Goal: Information Seeking & Learning: Learn about a topic

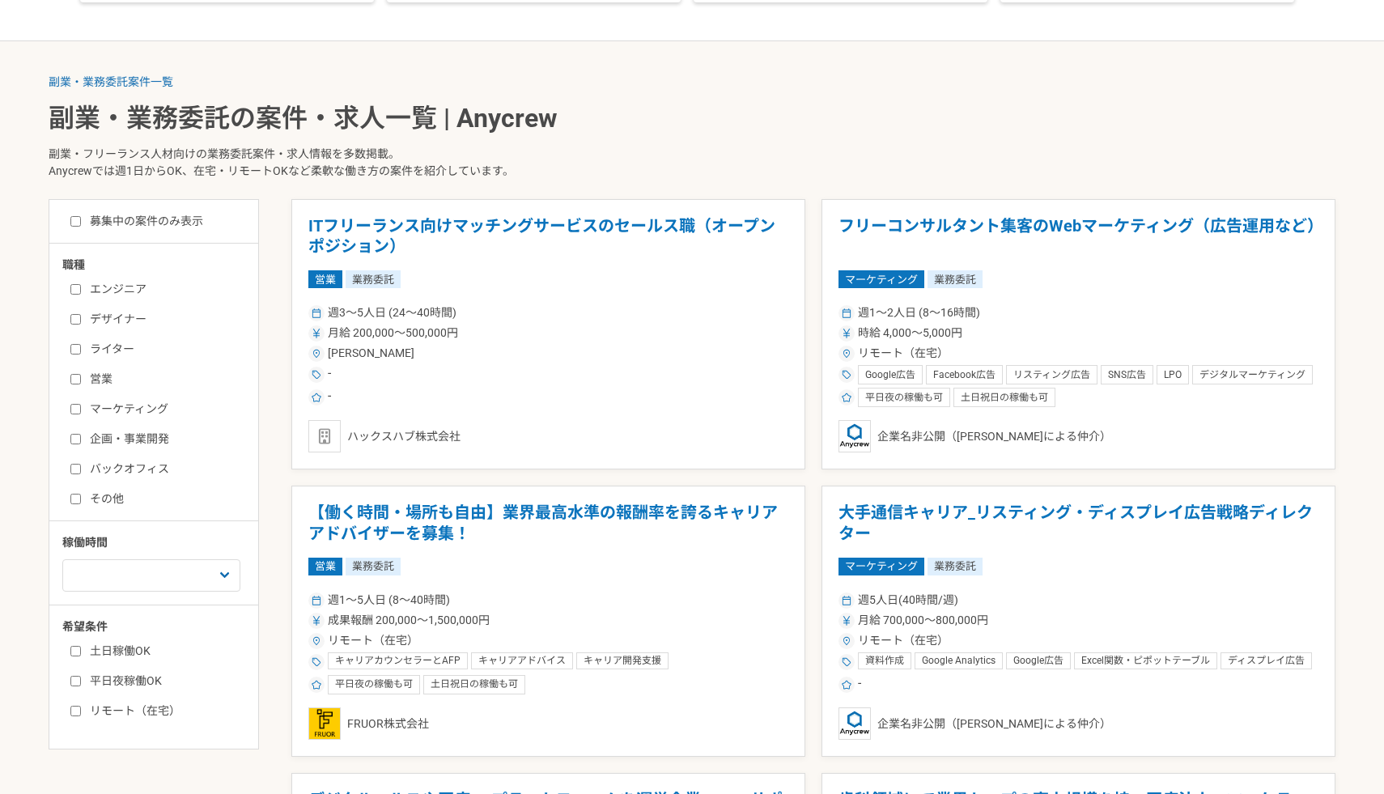
scroll to position [614, 0]
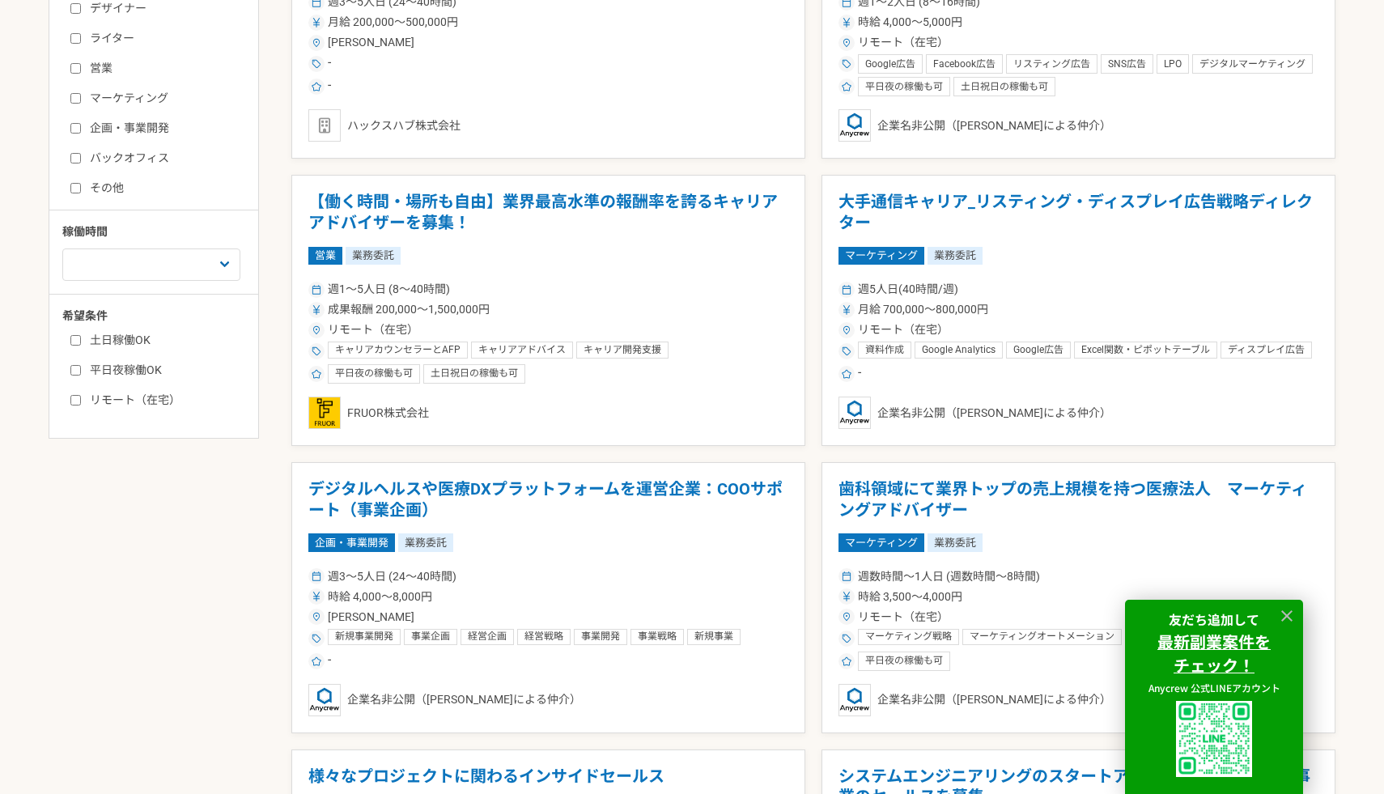
click at [89, 371] on label "平日夜稼働OK" at bounding box center [163, 370] width 186 height 17
click at [81, 371] on input "平日夜稼働OK" at bounding box center [75, 370] width 11 height 11
checkbox input "true"
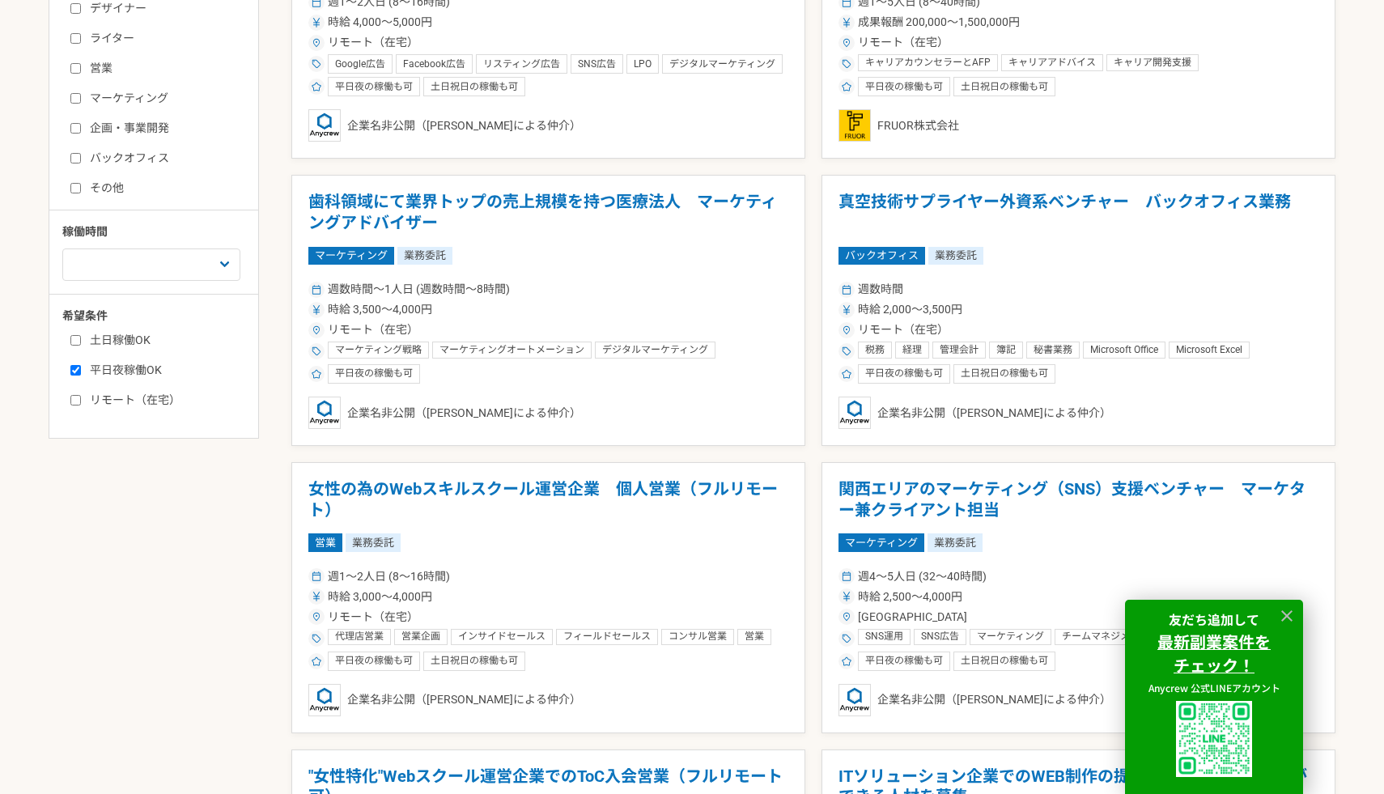
click at [82, 343] on label "土日稼働OK" at bounding box center [163, 340] width 186 height 17
click at [81, 343] on input "土日稼働OK" at bounding box center [75, 340] width 11 height 11
checkbox input "true"
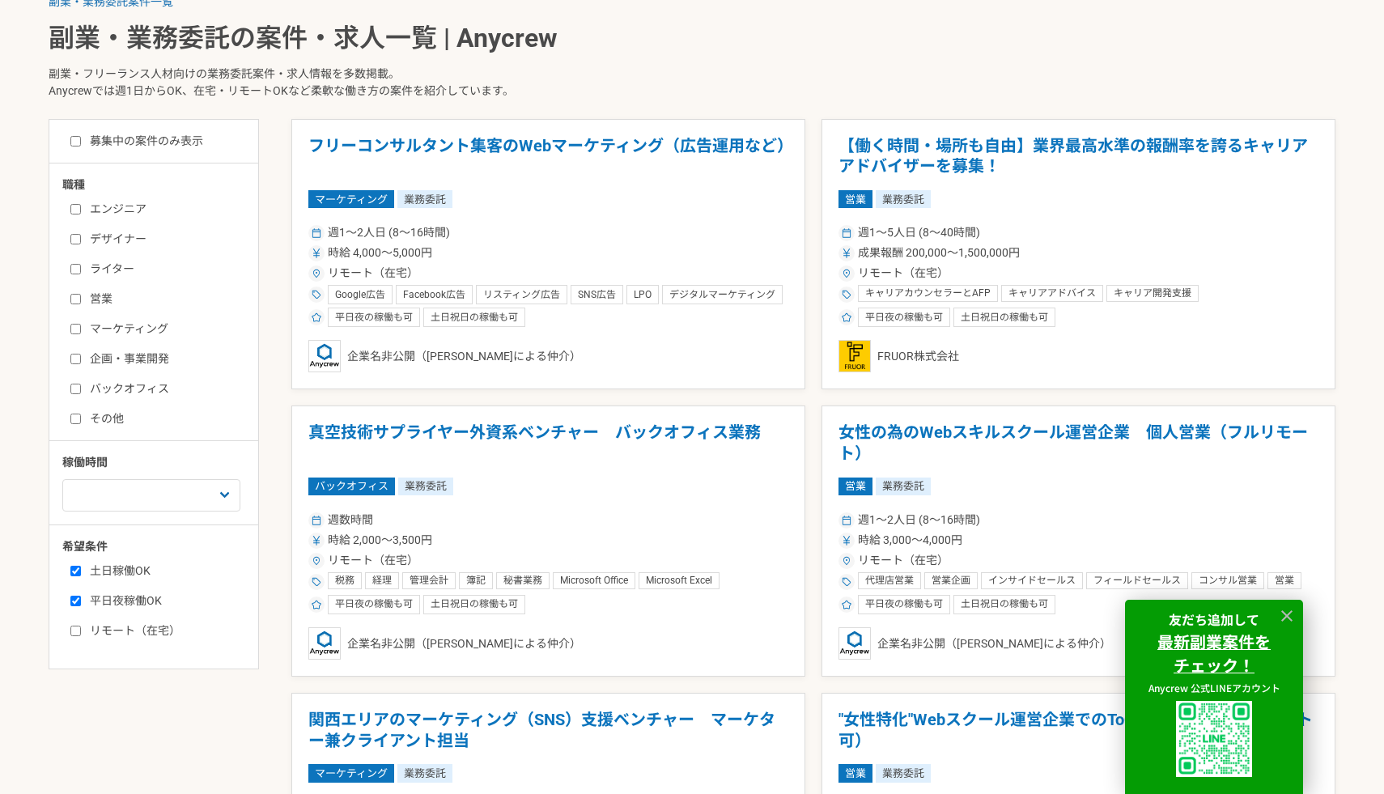
scroll to position [375, 0]
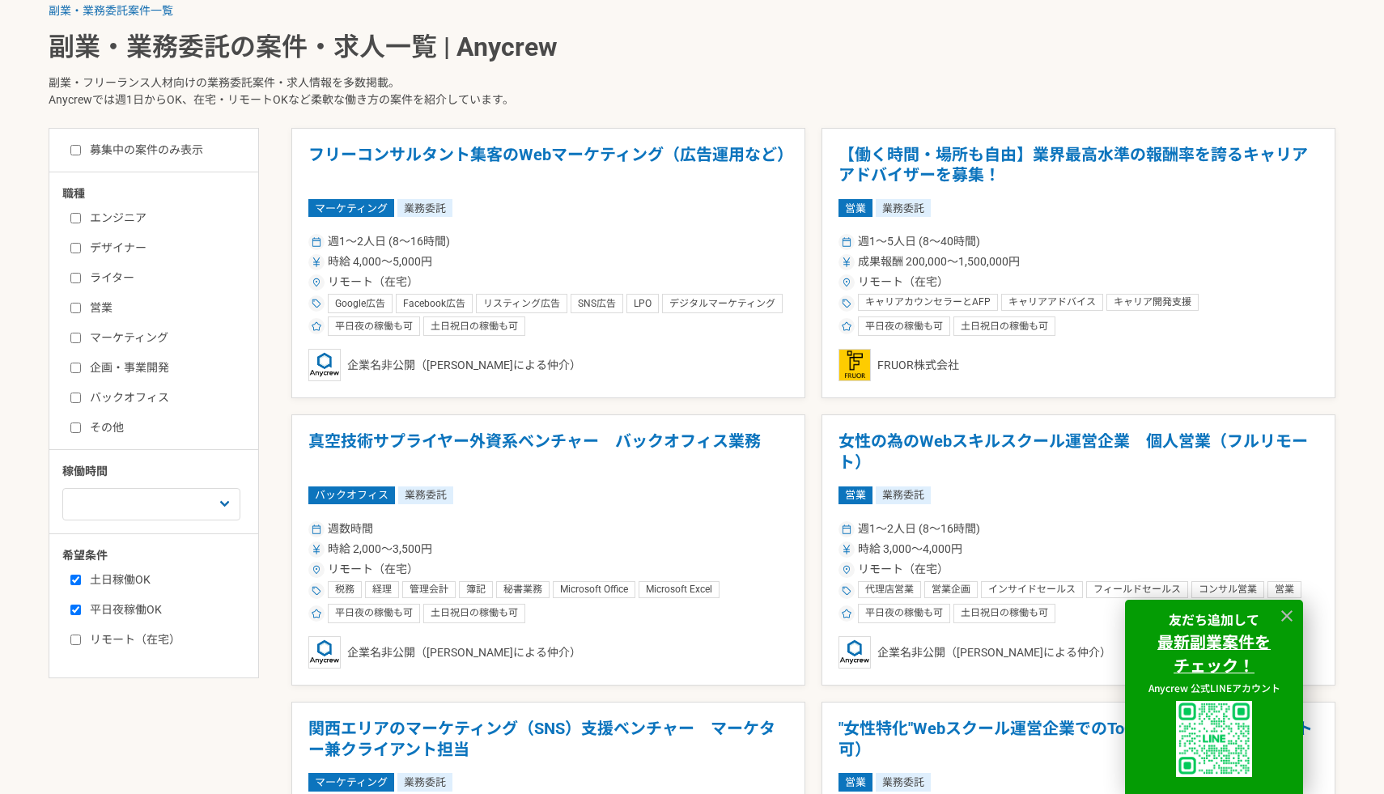
click at [135, 213] on label "エンジニア" at bounding box center [163, 218] width 186 height 17
click at [81, 213] on input "エンジニア" at bounding box center [75, 218] width 11 height 11
checkbox input "true"
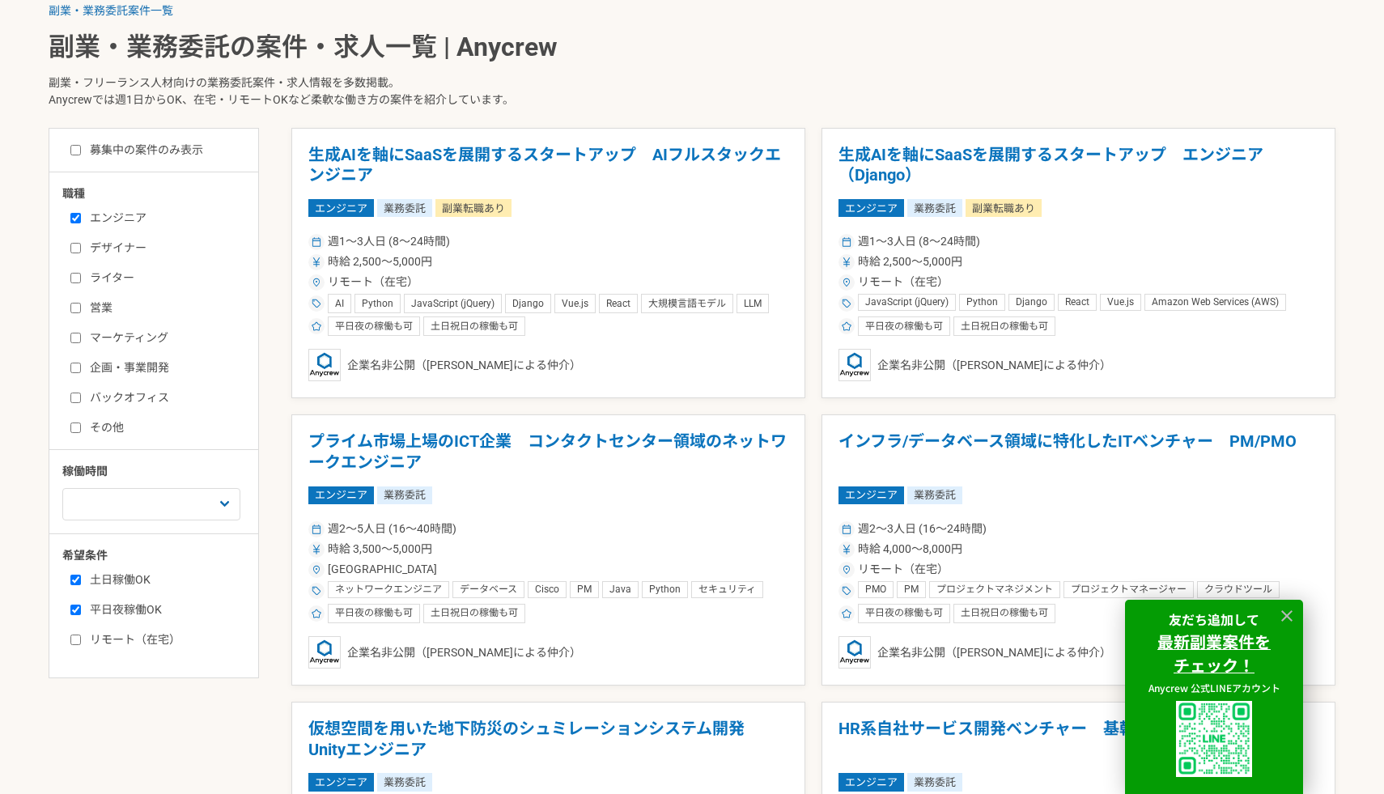
click at [159, 155] on label "募集中の案件のみ表示" at bounding box center [136, 150] width 133 height 17
click at [81, 155] on input "募集中の案件のみ表示" at bounding box center [75, 150] width 11 height 11
checkbox input "true"
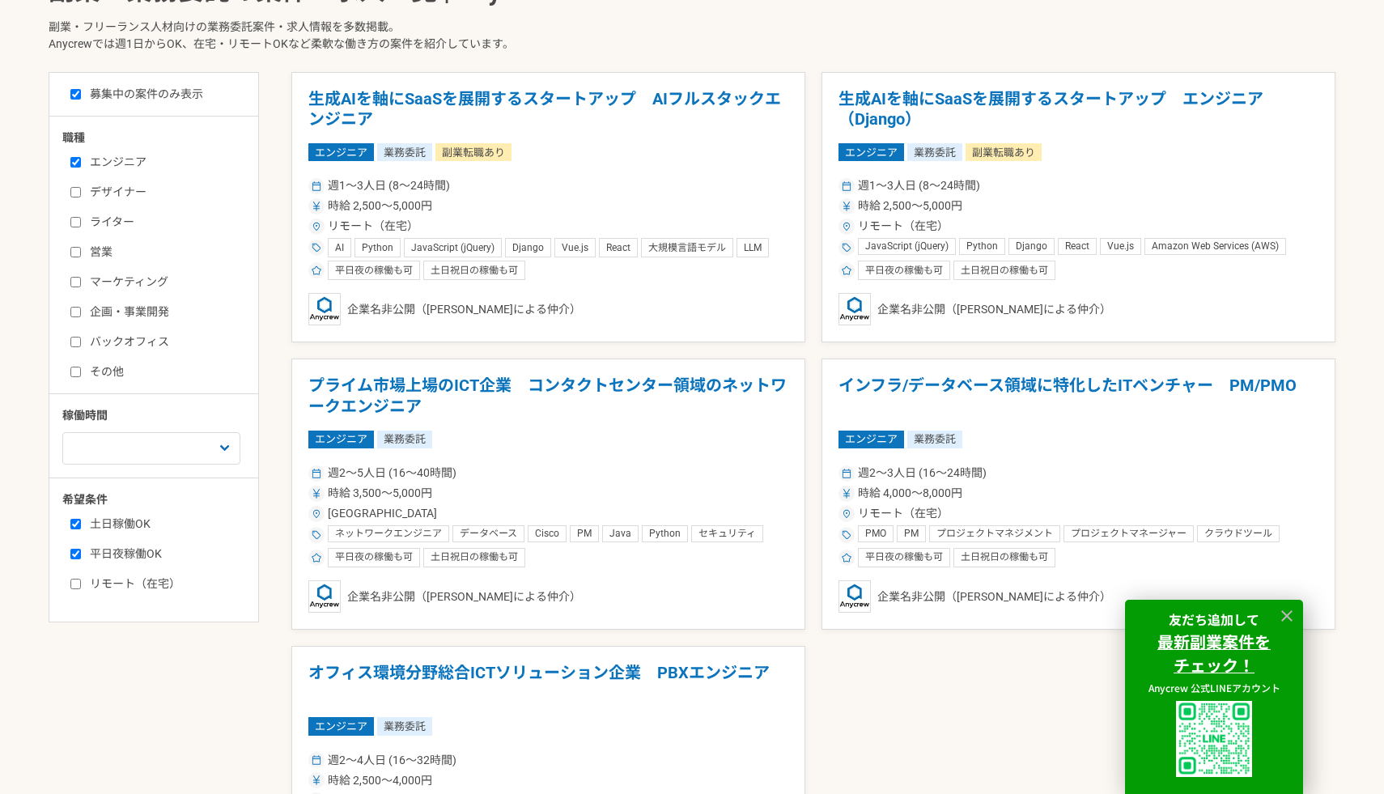
scroll to position [428, 0]
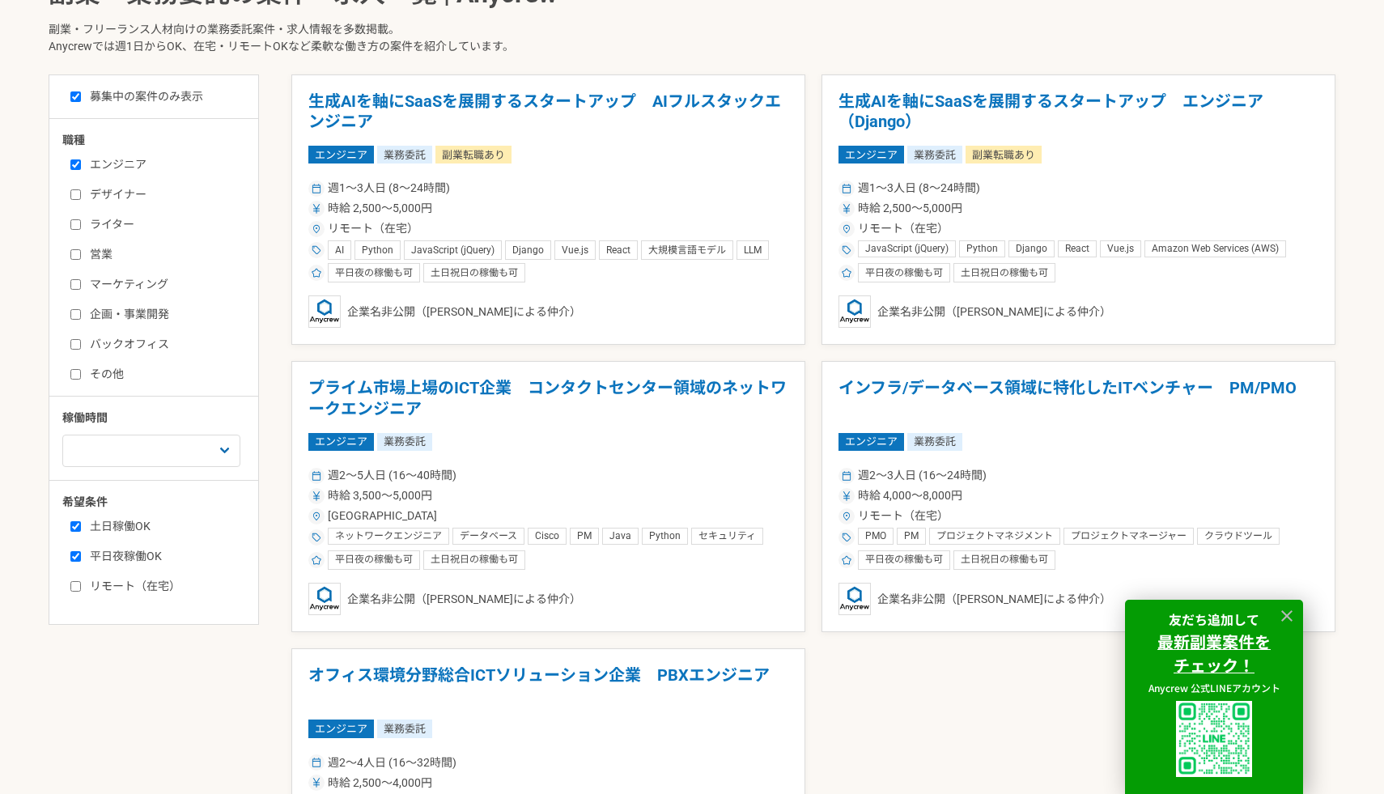
click at [253, 307] on label "企画・事業開発" at bounding box center [163, 314] width 186 height 17
click at [81, 309] on input "企画・事業開発" at bounding box center [75, 314] width 11 height 11
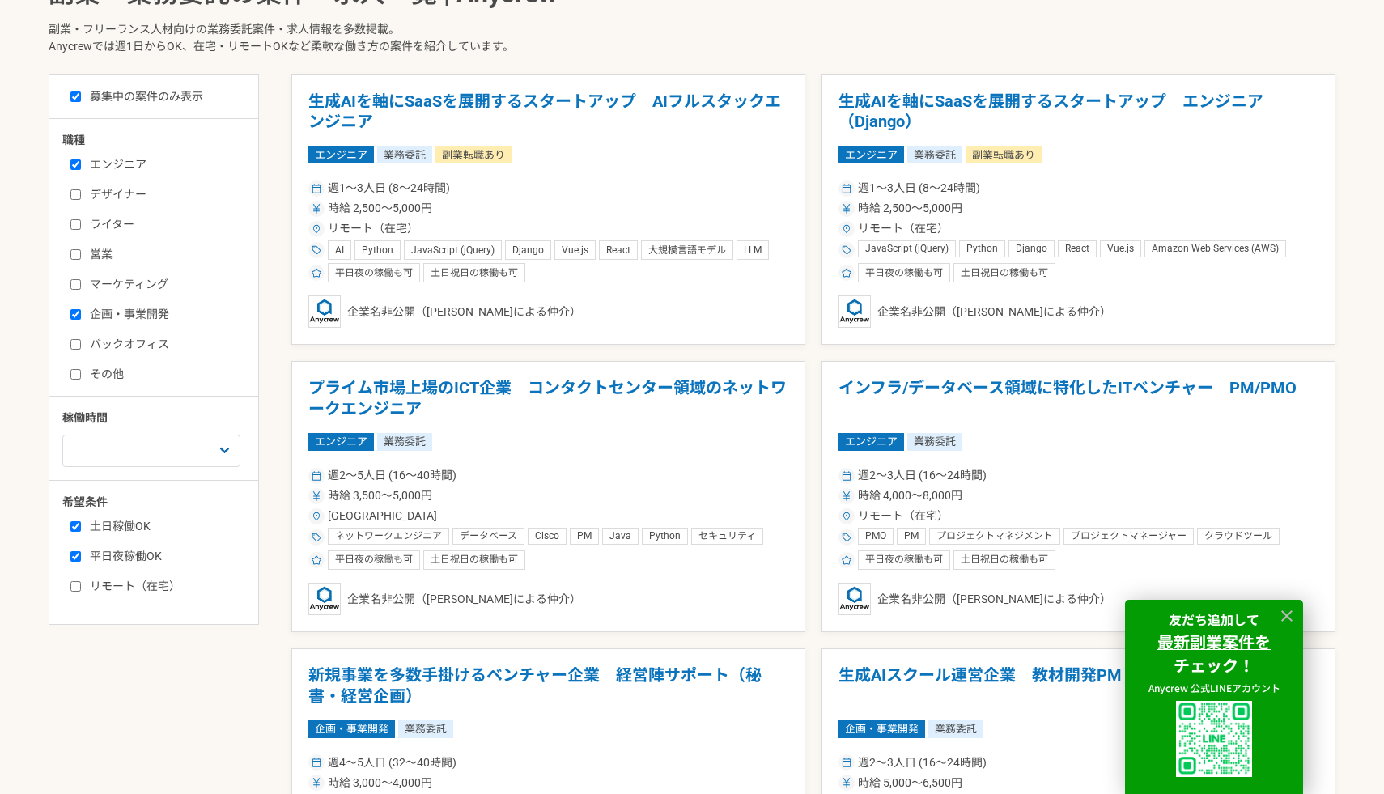
click at [226, 317] on label "企画・事業開発" at bounding box center [163, 314] width 186 height 17
click at [81, 317] on input "企画・事業開発" at bounding box center [75, 314] width 11 height 11
checkbox input "false"
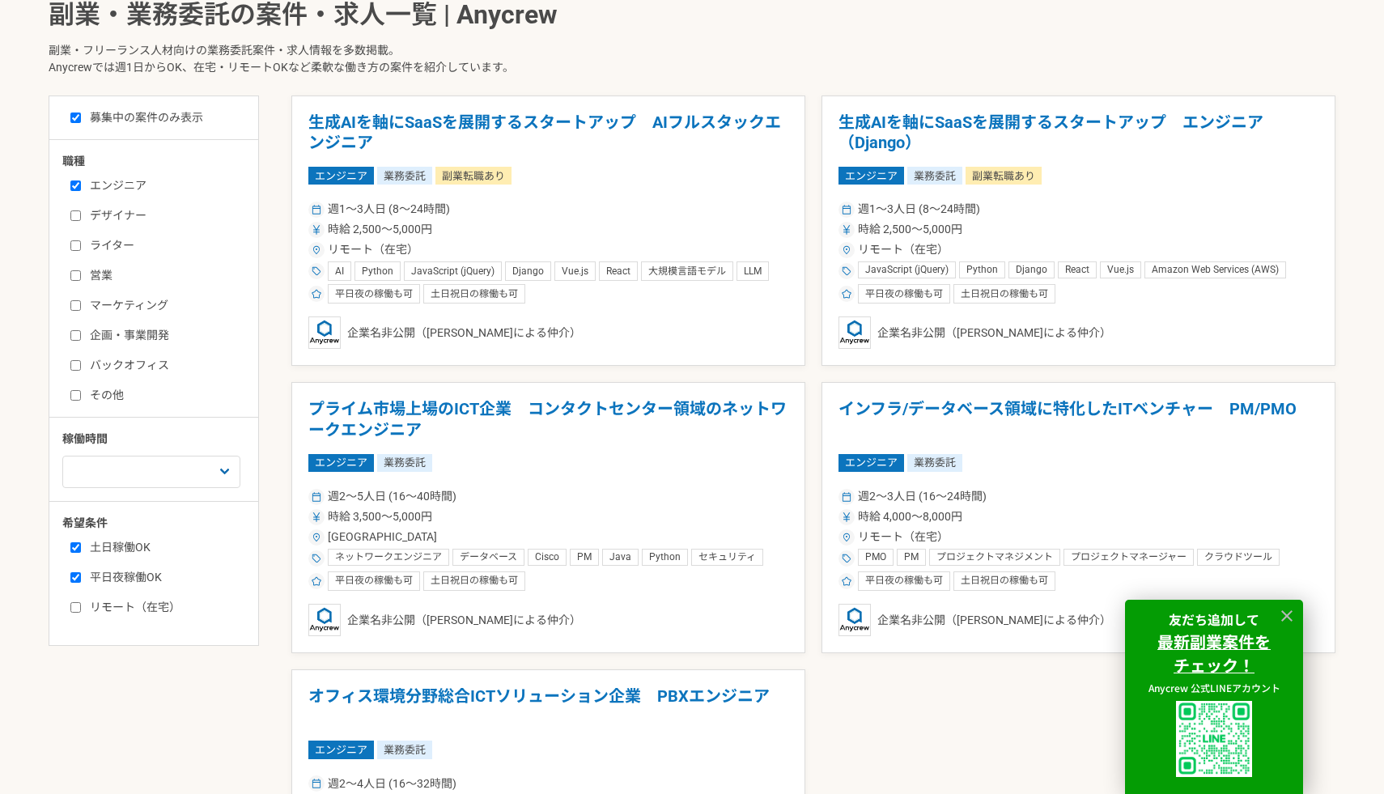
scroll to position [401, 0]
